Goal: Task Accomplishment & Management: Use online tool/utility

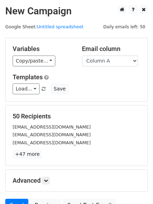
click at [83, 80] on h5 "Templates" at bounding box center [76, 77] width 127 height 8
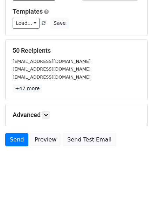
scroll to position [67, 0]
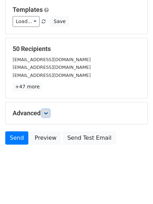
click at [47, 110] on link at bounding box center [46, 113] width 8 height 8
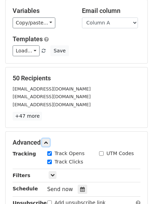
scroll to position [136, 0]
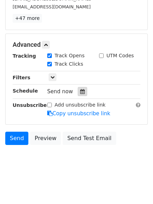
click at [80, 94] on icon at bounding box center [82, 91] width 5 height 5
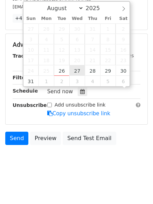
scroll to position [0, 0]
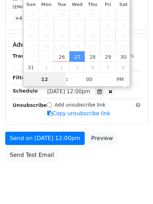
type input "2025-09-03 12:00"
select select "8"
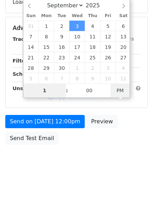
type input "1"
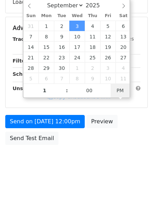
type input "2025-09-03 13:00"
type input "01"
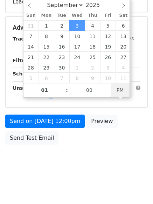
click at [112, 77] on icon at bounding box center [110, 74] width 4 height 5
select select "7"
type input "09"
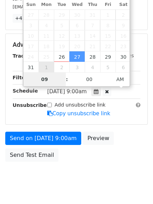
scroll to position [125, 0]
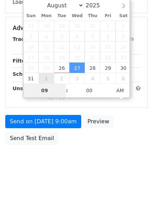
type input "2025-09-01 09:00"
select select "8"
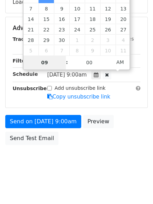
drag, startPoint x: 53, startPoint y: 79, endPoint x: 52, endPoint y: 83, distance: 4.5
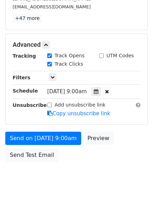
click at [53, 67] on div "Track Clicks" at bounding box center [65, 63] width 36 height 7
click at [99, 91] on div at bounding box center [95, 91] width 9 height 9
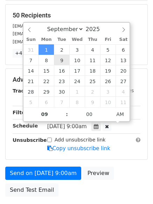
scroll to position [66, 0]
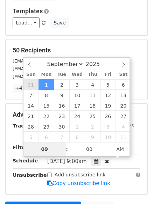
type input "2025-08-31 09:00"
select select "7"
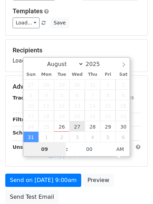
type input "2025-08-27 09:00"
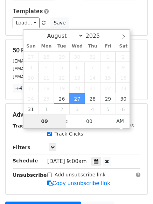
type input "1"
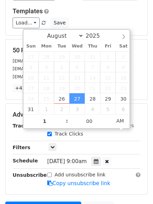
type input "2025-08-27 01:00"
click at [132, 161] on div "Wed, Aug 27, 9:00am 2025-08-27 01:00" at bounding box center [93, 161] width 103 height 9
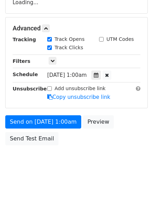
scroll to position [125, 0]
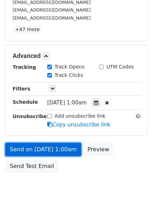
click at [68, 150] on link "Send on Aug 27 at 1:00am" at bounding box center [43, 149] width 76 height 13
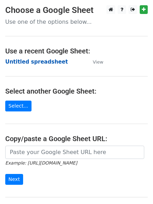
click at [51, 60] on strong "Untitled spreadsheet" at bounding box center [36, 62] width 62 height 6
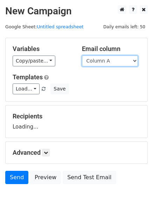
click at [106, 64] on select "Column A Column B Column C Column D Column E Column F" at bounding box center [110, 60] width 56 height 11
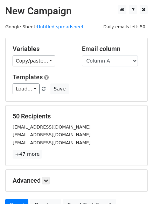
click at [109, 53] on div "Email column Column A Column B Column C Column D Column E Column F" at bounding box center [110, 55] width 69 height 21
click at [109, 57] on select "Column A Column B Column C Column D Column E Column F" at bounding box center [110, 60] width 56 height 11
select select "Column B"
click at [82, 55] on select "Column A Column B Column C Column D Column E Column F" at bounding box center [110, 60] width 56 height 11
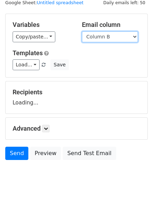
scroll to position [39, 0]
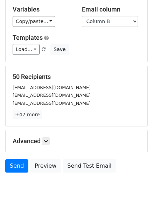
click at [124, 113] on p "+47 more" at bounding box center [76, 114] width 127 height 9
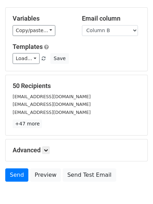
scroll to position [67, 0]
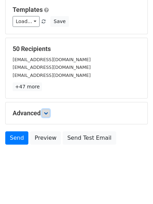
click at [48, 113] on icon at bounding box center [46, 113] width 4 height 4
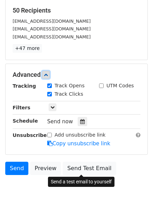
scroll to position [136, 0]
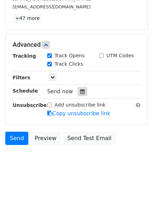
click at [81, 89] on icon at bounding box center [82, 91] width 5 height 5
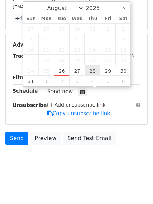
type input "2025-08-28 12:00"
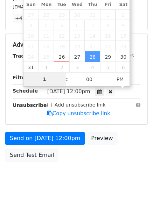
scroll to position [125, 0]
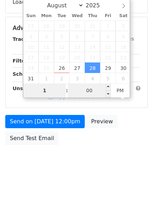
type input "1"
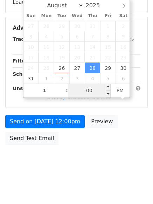
type input "2025-08-28 13:00"
type input "01"
click at [93, 88] on input "00" at bounding box center [89, 90] width 43 height 14
type input "11"
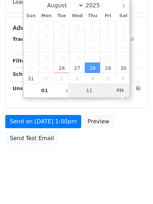
type input "2025-08-28 01:11"
click at [119, 91] on span "AM" at bounding box center [119, 90] width 19 height 14
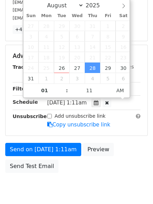
click at [137, 155] on div "Send on Aug 28 at 1:11am Preview Send Test Email" at bounding box center [76, 160] width 153 height 34
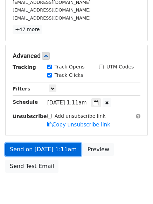
click at [60, 149] on link "Send on Aug 28 at 1:11am" at bounding box center [43, 149] width 76 height 13
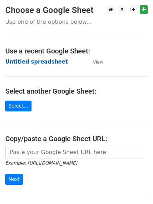
click at [52, 60] on strong "Untitled spreadsheet" at bounding box center [36, 62] width 62 height 6
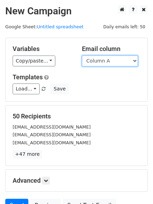
click at [124, 58] on select "Column A Column B Column C Column D Column E Column F" at bounding box center [110, 60] width 56 height 11
select select "Column C"
click at [82, 55] on select "Column A Column B Column C Column D Column E Column F" at bounding box center [110, 60] width 56 height 11
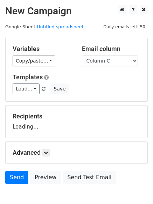
click at [117, 88] on div "Load... No templates saved Save" at bounding box center [76, 88] width 138 height 11
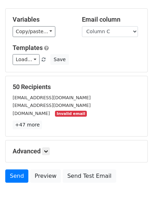
scroll to position [67, 0]
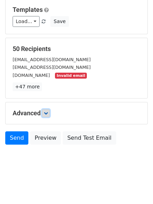
click at [48, 113] on icon at bounding box center [46, 113] width 4 height 4
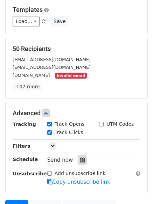
click at [80, 160] on icon at bounding box center [82, 159] width 5 height 5
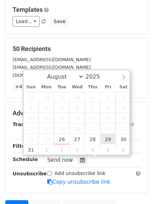
type input "2025-08-29 12:00"
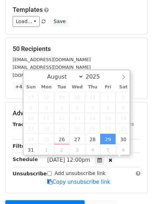
scroll to position [0, 0]
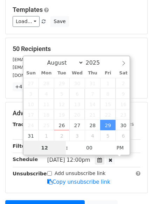
type input "122"
type input "2025-08-29 10:00"
click at [118, 150] on span "AM" at bounding box center [119, 148] width 19 height 14
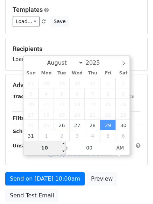
click at [51, 149] on input "10" at bounding box center [44, 148] width 43 height 14
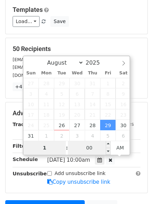
type input "1"
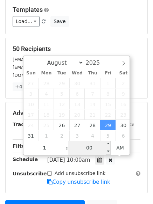
type input "2025-08-29 01:00"
type input "01"
click at [86, 146] on input "00" at bounding box center [89, 148] width 43 height 14
type input "22"
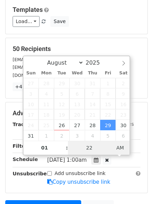
click at [120, 148] on span "AM" at bounding box center [119, 148] width 19 height 14
type input "2025-08-29 01:22"
click at [120, 148] on span "PM" at bounding box center [119, 148] width 19 height 14
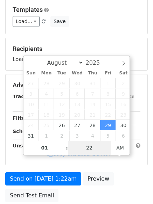
type input "22"
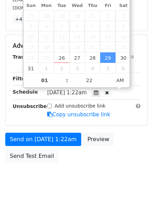
scroll to position [137, 0]
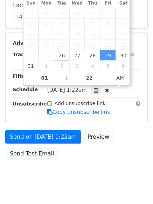
click at [105, 156] on div "Send on Aug 29 at 1:22am Preview Send Test Email" at bounding box center [76, 147] width 153 height 34
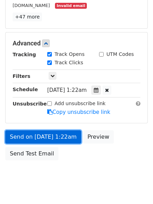
click at [64, 138] on link "Send on Aug 29 at 1:22am" at bounding box center [43, 136] width 76 height 13
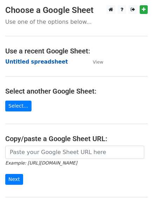
click at [51, 60] on strong "Untitled spreadsheet" at bounding box center [36, 62] width 62 height 6
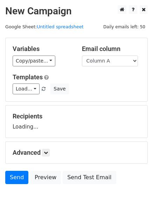
click at [114, 60] on select "Column A Column B Column C Column D Column E Column F" at bounding box center [110, 60] width 56 height 11
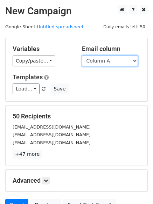
click at [117, 62] on select "Column A Column B Column C Column D Column E Column F" at bounding box center [110, 60] width 56 height 11
select select "Column D"
click at [82, 55] on select "Column A Column B Column C Column D Column E Column F" at bounding box center [110, 60] width 56 height 11
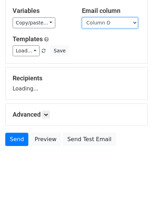
scroll to position [39, 0]
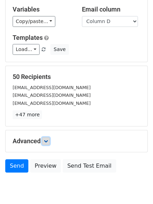
click at [48, 142] on icon at bounding box center [46, 141] width 4 height 4
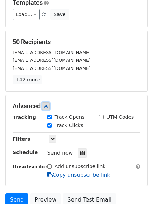
scroll to position [121, 0]
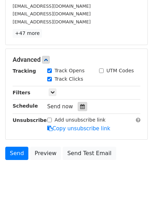
click at [80, 104] on icon at bounding box center [82, 106] width 5 height 5
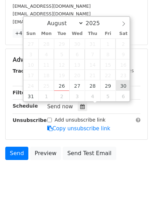
type input "[DATE] 12:00"
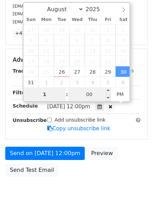
type input "1"
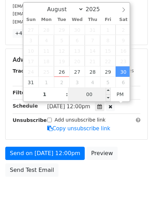
type input "[DATE] 13:00"
type input "01"
click at [91, 90] on input "00" at bounding box center [89, 94] width 43 height 14
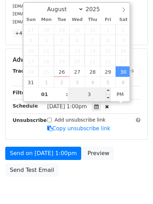
type input "33"
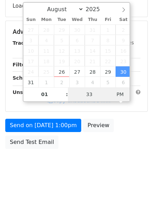
type input "2025-08-30 01:33"
click at [117, 95] on span "PM" at bounding box center [119, 94] width 19 height 14
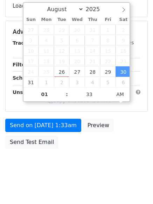
click at [82, 176] on body "New Campaign Daily emails left: 50 Google Sheet: Untitled spreadsheet Variables…" at bounding box center [76, 32] width 153 height 296
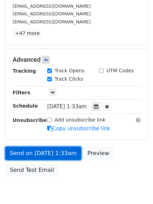
click at [68, 152] on link "Send on Aug 30 at 1:33am" at bounding box center [43, 153] width 76 height 13
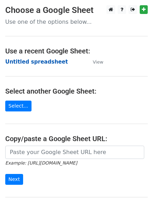
click at [35, 62] on strong "Untitled spreadsheet" at bounding box center [36, 62] width 62 height 6
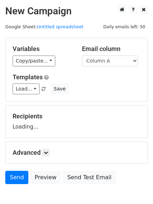
click at [119, 62] on select "Column A Column B Column C Column D Column E Column F" at bounding box center [110, 60] width 56 height 11
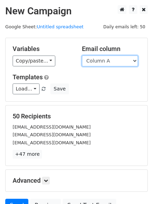
click at [119, 61] on select "Column A Column B Column C Column D Column E Column F" at bounding box center [110, 60] width 56 height 11
select select "Column E"
click at [82, 55] on select "Column A Column B Column C Column D Column E Column F" at bounding box center [110, 60] width 56 height 11
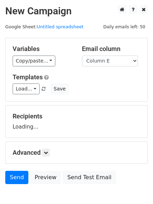
click at [85, 86] on div "Load... No templates saved Save" at bounding box center [76, 88] width 138 height 11
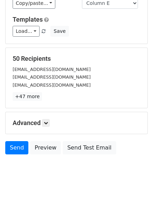
scroll to position [67, 0]
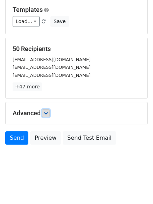
click at [44, 112] on link at bounding box center [46, 113] width 8 height 8
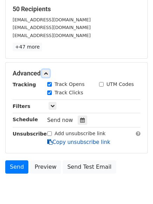
scroll to position [136, 0]
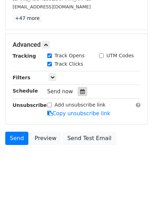
click at [80, 92] on icon at bounding box center [82, 91] width 5 height 5
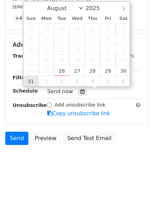
type input "2025-08-31 12:00"
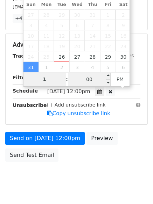
type input "1"
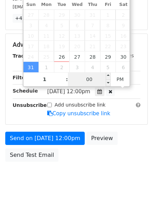
type input "2025-08-31 13:00"
type input "01"
click at [86, 80] on input "00" at bounding box center [89, 79] width 43 height 14
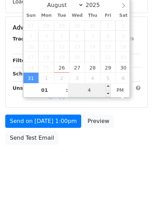
type input "44"
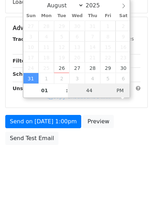
type input "2025-08-31 01:44"
click at [119, 88] on span "PM" at bounding box center [119, 90] width 19 height 14
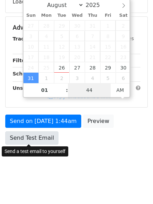
scroll to position [125, 0]
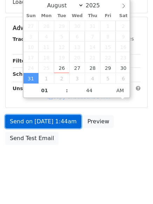
click at [61, 124] on link "Send on Aug 31 at 1:44am" at bounding box center [43, 121] width 76 height 13
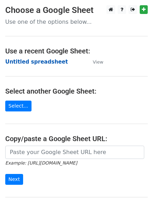
click at [32, 63] on strong "Untitled spreadsheet" at bounding box center [36, 62] width 62 height 6
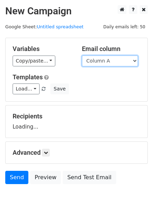
click at [97, 59] on select "Column A Column B Column C Column D Column E Column F" at bounding box center [110, 60] width 56 height 11
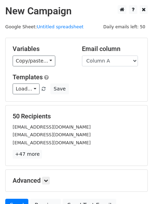
click at [100, 54] on div "Email column Column A Column B Column C Column D Column E Column F" at bounding box center [110, 55] width 69 height 21
drag, startPoint x: 101, startPoint y: 58, endPoint x: 102, endPoint y: 66, distance: 7.9
click at [101, 58] on select "Column A Column B Column C Column D Column E Column F" at bounding box center [110, 60] width 56 height 11
select select "Column F"
click at [82, 55] on select "Column A Column B Column C Column D Column E Column F" at bounding box center [110, 60] width 56 height 11
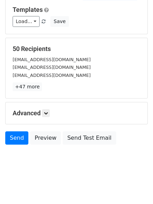
scroll to position [39, 0]
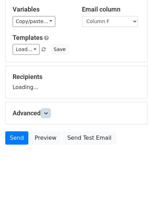
click at [44, 114] on link at bounding box center [46, 113] width 8 height 8
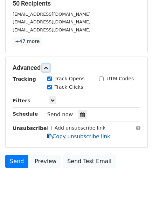
scroll to position [132, 0]
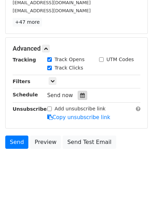
click at [77, 98] on div at bounding box center [81, 95] width 9 height 9
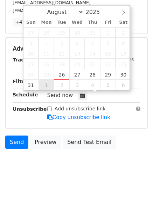
type input "[DATE] 12:00"
select select "8"
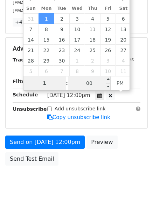
type input "1"
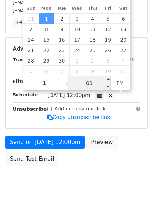
type input "[DATE] 13:00"
type input "01"
click at [98, 83] on input "00" at bounding box center [89, 83] width 43 height 14
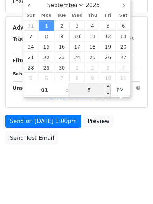
type input "55"
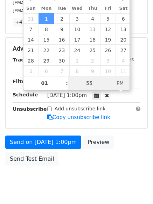
type input "[DATE] 01:55"
click at [120, 88] on span "PM" at bounding box center [119, 83] width 19 height 14
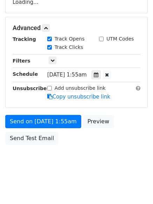
click at [97, 171] on body "New Campaign Daily emails left: 50 Google Sheet: Untitled spreadsheet Variables…" at bounding box center [76, 29] width 153 height 296
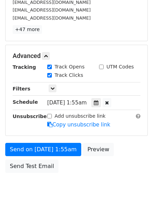
click at [53, 136] on form "Variables Copy/paste... {{Column A}} {{Column B}} {{Column C}} {{Column D}} {{C…" at bounding box center [76, 44] width 142 height 263
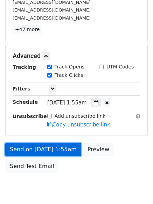
click at [55, 144] on link "Send on Sep 1 at 1:55am" at bounding box center [43, 149] width 76 height 13
